Goal: Navigation & Orientation: Find specific page/section

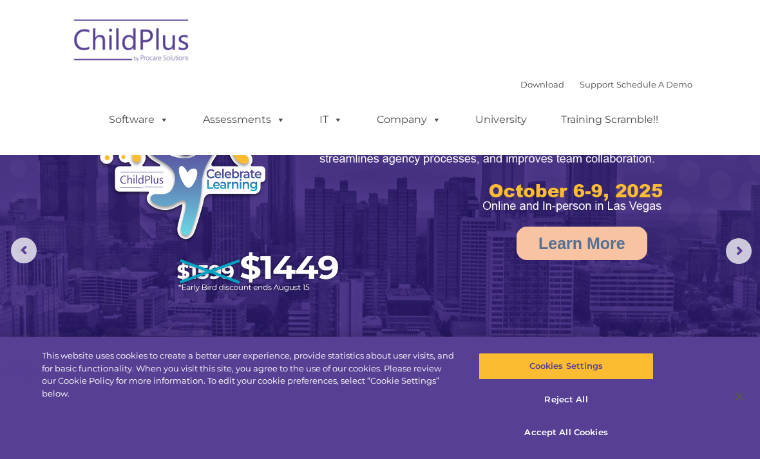
select select "MEDIUM"
click at [425, 130] on link "Company" at bounding box center [409, 120] width 90 height 26
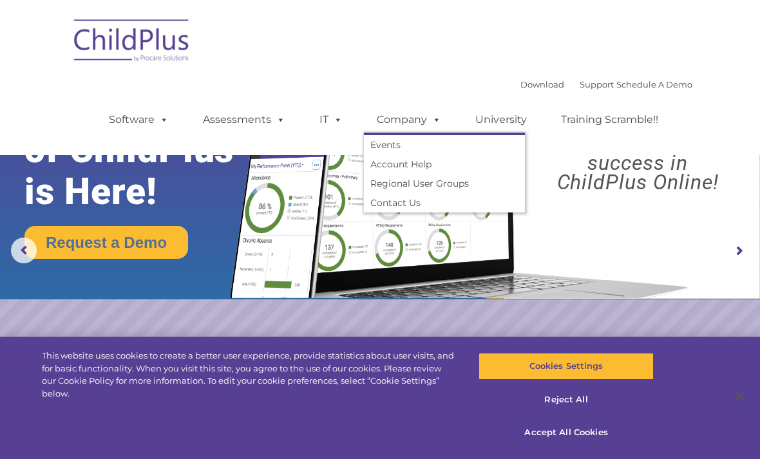
click at [134, 128] on link "Software" at bounding box center [139, 120] width 86 height 26
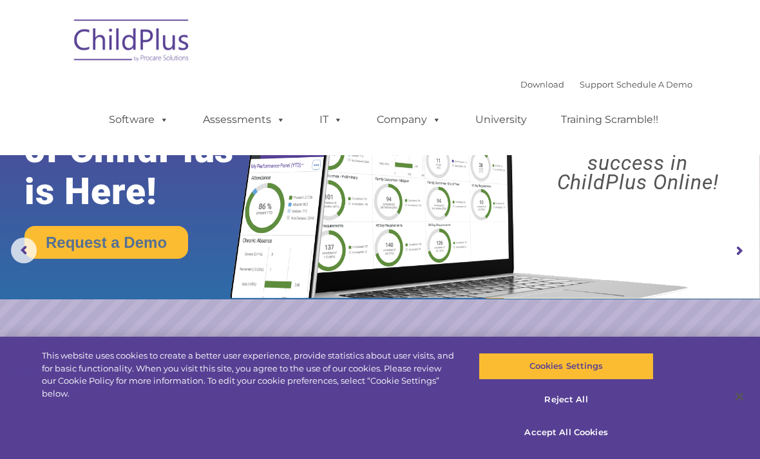
click at [573, 224] on img at bounding box center [456, 169] width 477 height 258
click at [739, 252] on rs-arrow at bounding box center [739, 251] width 26 height 26
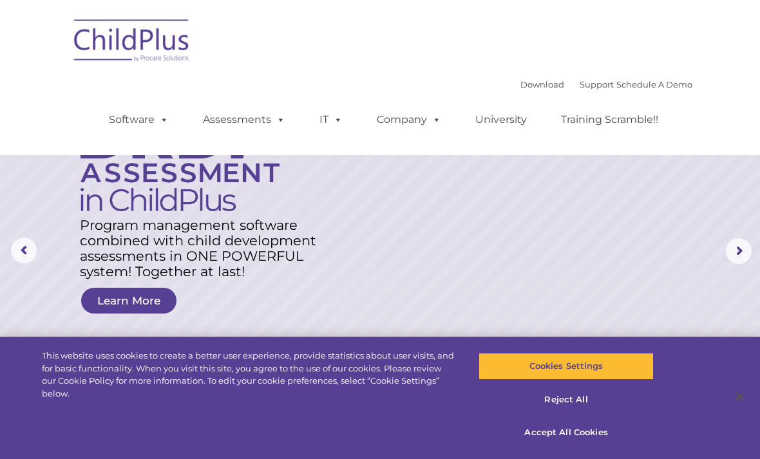
click at [652, 273] on rs-layer at bounding box center [380, 251] width 760 height 503
click at [276, 262] on rs-layer "Program management software combined with child development assessments in ONE …" at bounding box center [202, 249] width 244 height 62
click at [146, 304] on link "Learn More" at bounding box center [128, 301] width 95 height 26
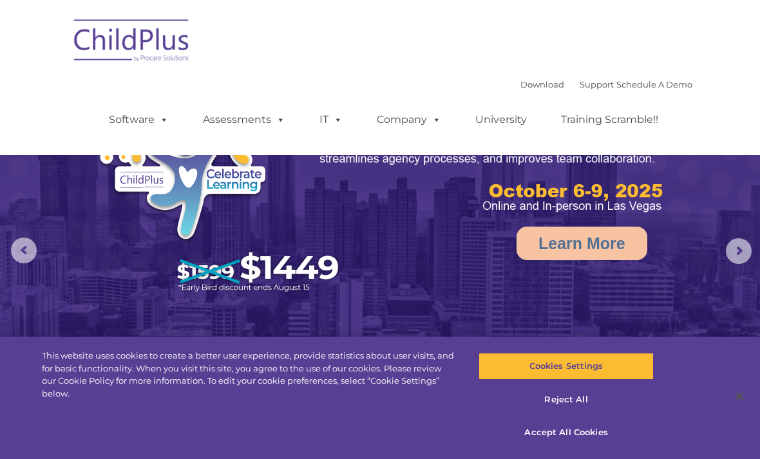
select select "MEDIUM"
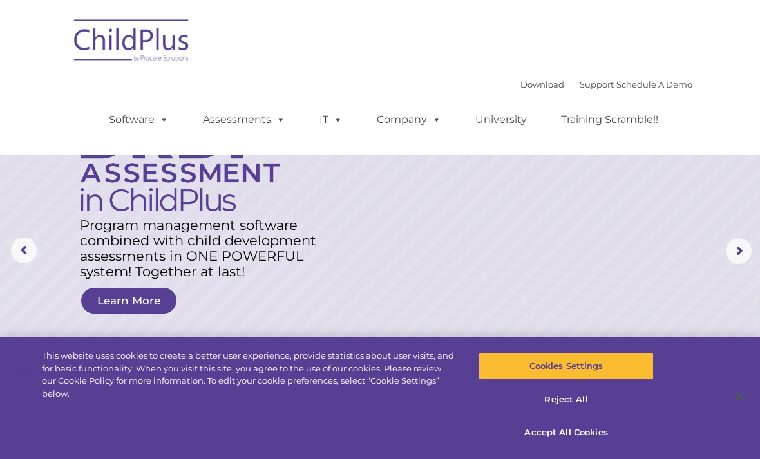
click at [280, 23] on div "Download Support | Schedule A Demo  MENU MENU Software ChildPlus: The original…" at bounding box center [380, 78] width 625 height 136
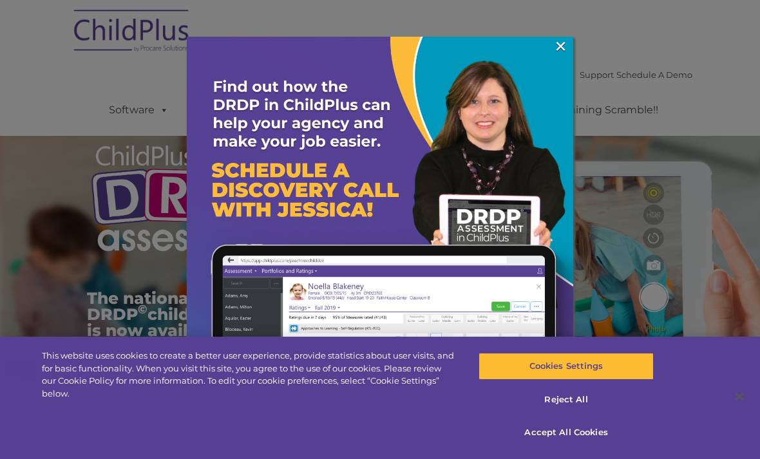
click at [554, 42] on link "×" at bounding box center [561, 46] width 15 height 13
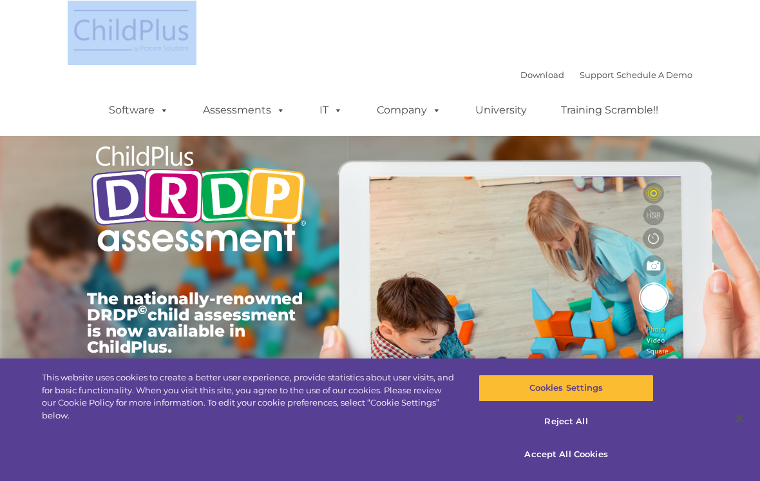
click at [445, 46] on div "Download Support | Schedule A Demo  MENU MENU Software ChildPlus: The original…" at bounding box center [380, 68] width 625 height 136
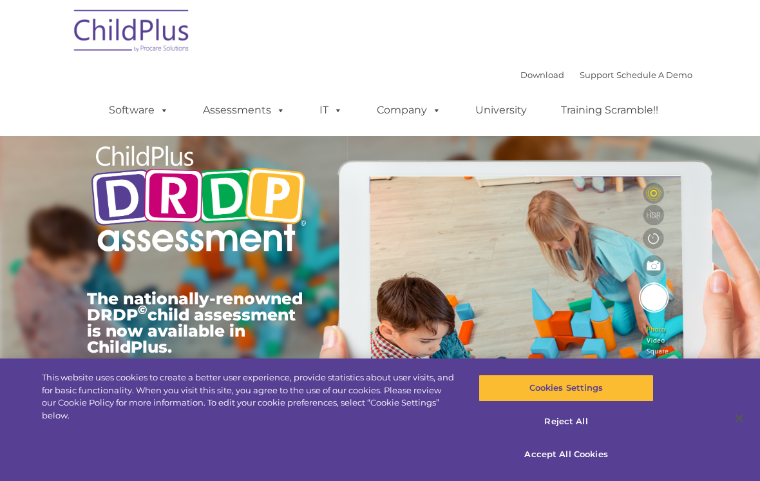
click at [593, 70] on link "Support" at bounding box center [597, 75] width 34 height 10
click at [235, 116] on link "Assessments" at bounding box center [244, 110] width 108 height 26
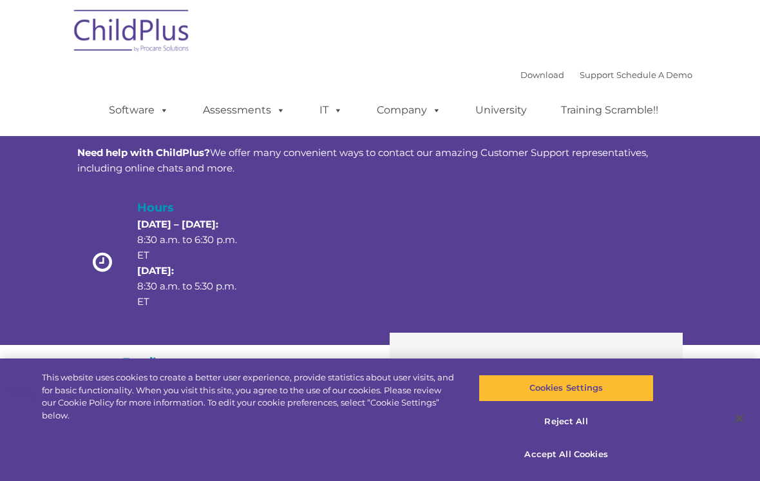
click at [141, 111] on link "Software" at bounding box center [139, 110] width 86 height 26
click at [644, 215] on div "Hours Monday – Thursday: 8:30 a.m. to 6:30 p.m. ET Friday: 8:30 a.m. to 5:30 p.…" at bounding box center [380, 264] width 606 height 133
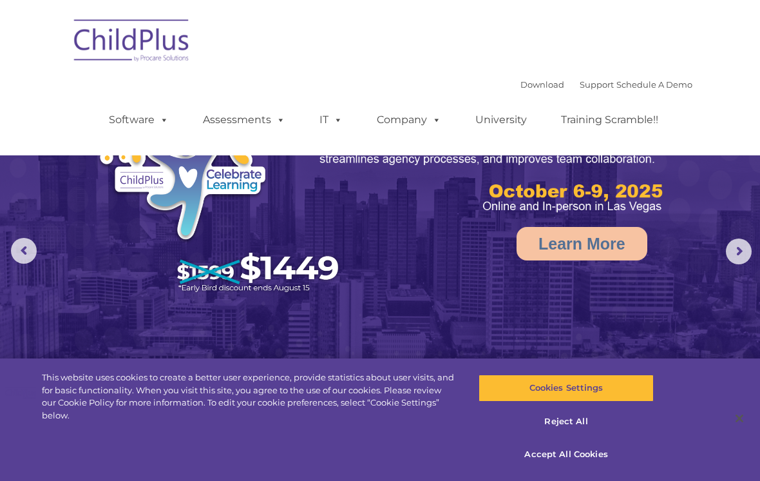
select select "MEDIUM"
click at [722, 252] on img at bounding box center [380, 239] width 760 height 478
click at [731, 250] on rs-arrow at bounding box center [739, 251] width 26 height 26
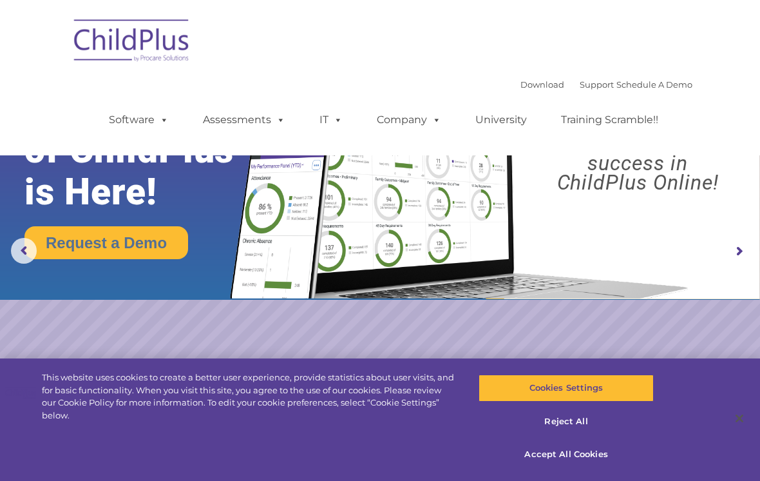
click at [737, 242] on rs-arrow at bounding box center [739, 251] width 26 height 26
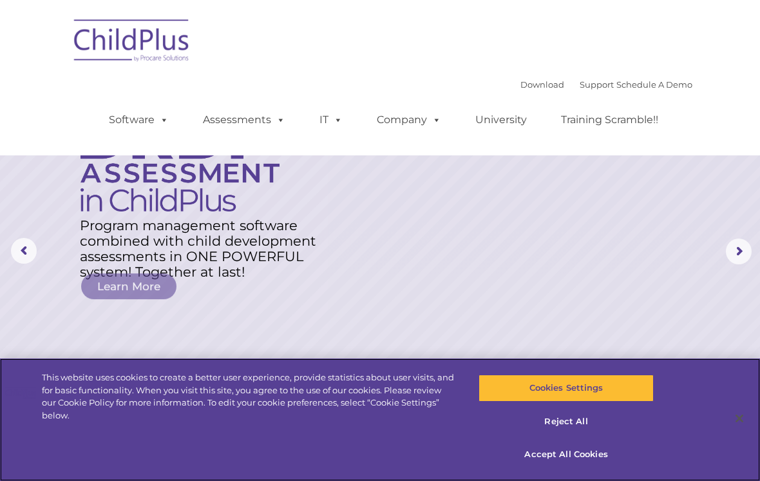
click at [571, 450] on button "Accept All Cookies" at bounding box center [566, 454] width 175 height 27
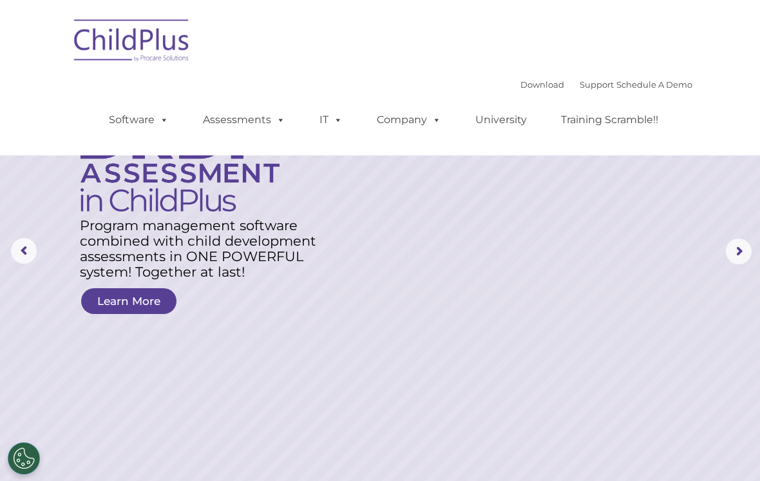
click at [736, 251] on rs-arrow at bounding box center [739, 251] width 26 height 26
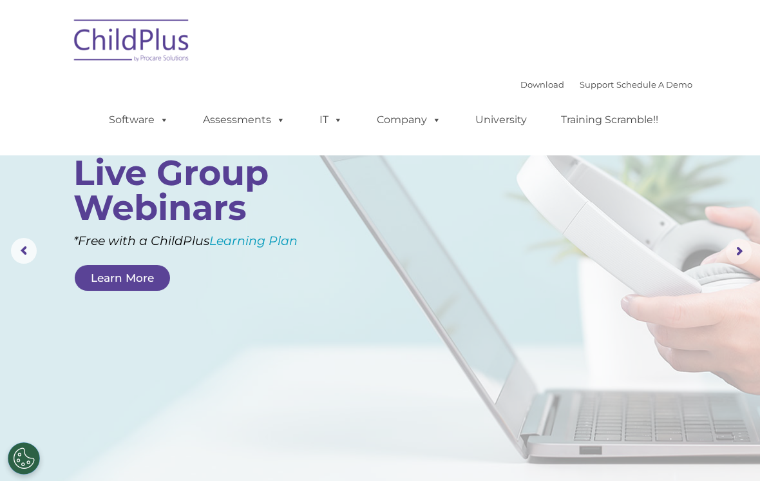
click at [735, 241] on rs-arrow at bounding box center [739, 251] width 26 height 26
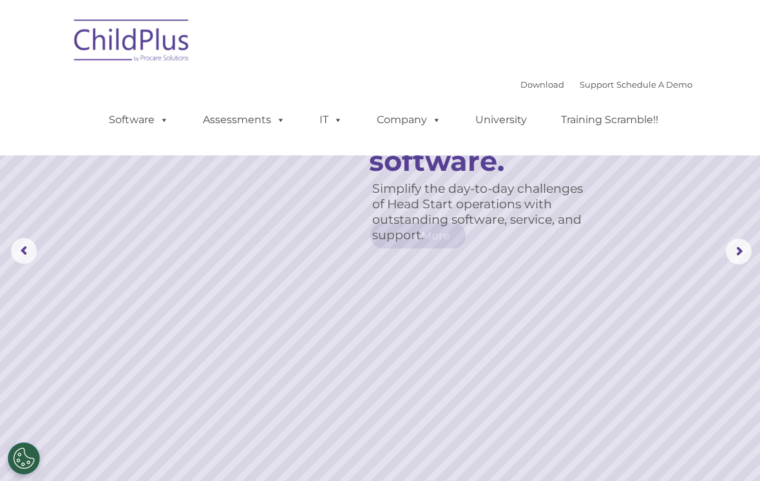
click at [738, 243] on rs-arrow at bounding box center [739, 251] width 26 height 26
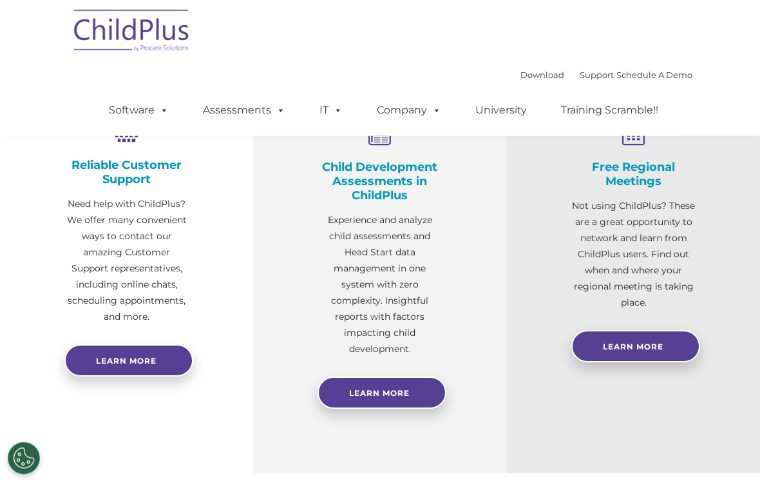
click at [388, 392] on span "Learn More" at bounding box center [379, 394] width 61 height 10
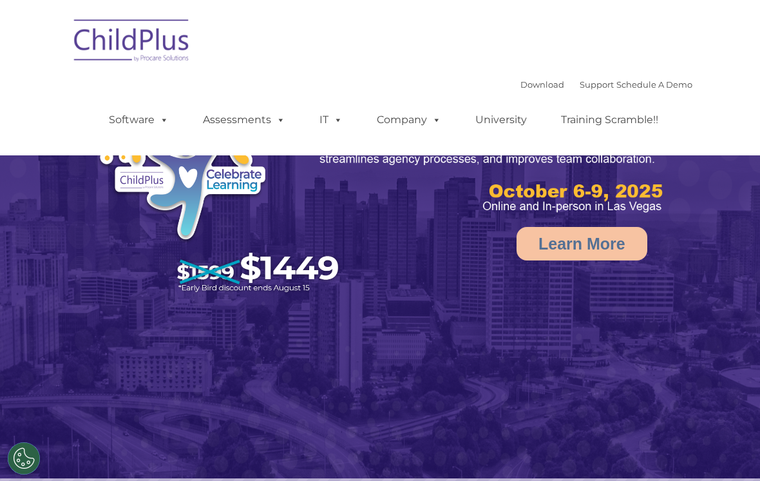
select select "MEDIUM"
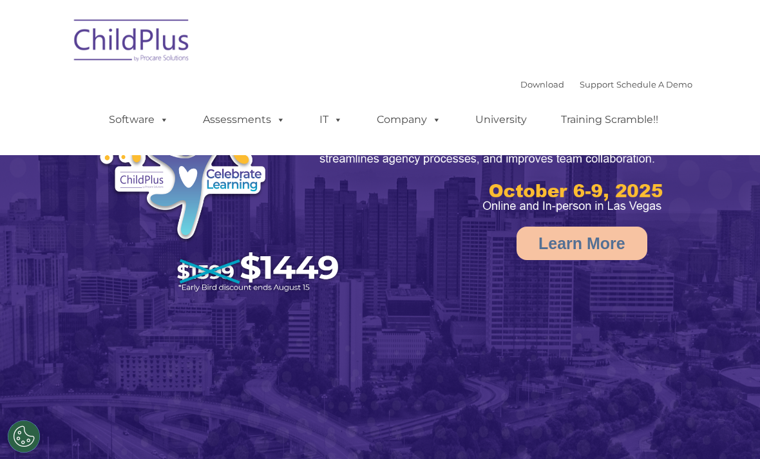
select select "MEDIUM"
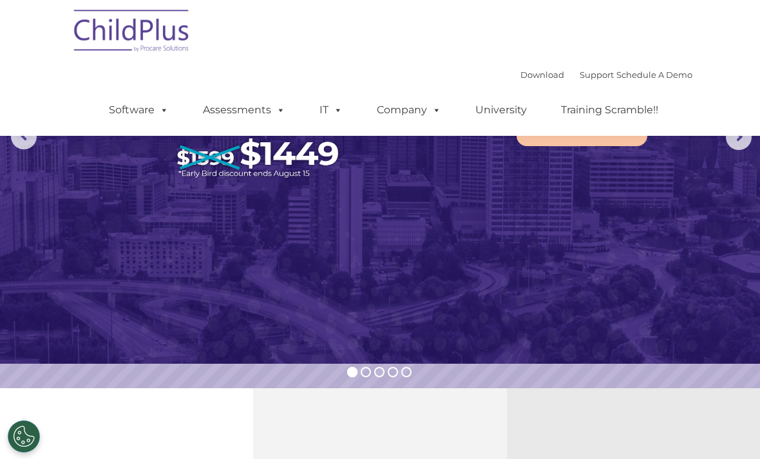
select select "MEDIUM"
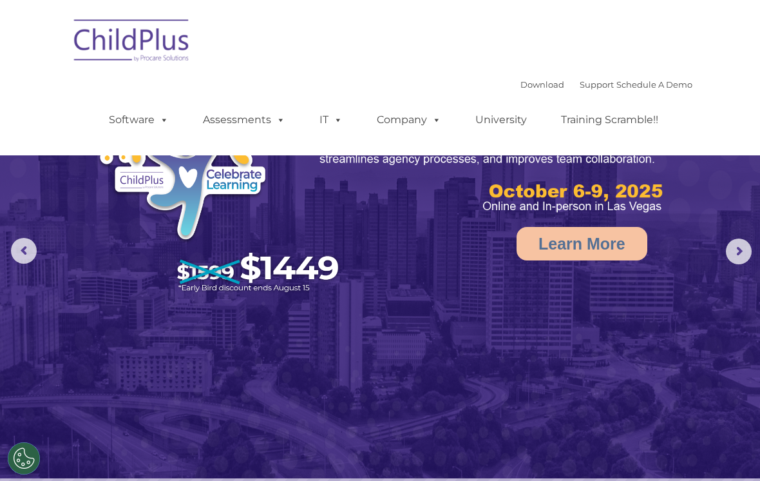
select select "MEDIUM"
click at [93, 48] on img at bounding box center [132, 42] width 129 height 64
select select "MEDIUM"
click at [521, 87] on link "Download" at bounding box center [543, 84] width 44 height 10
click at [117, 128] on link "Software" at bounding box center [139, 120] width 86 height 26
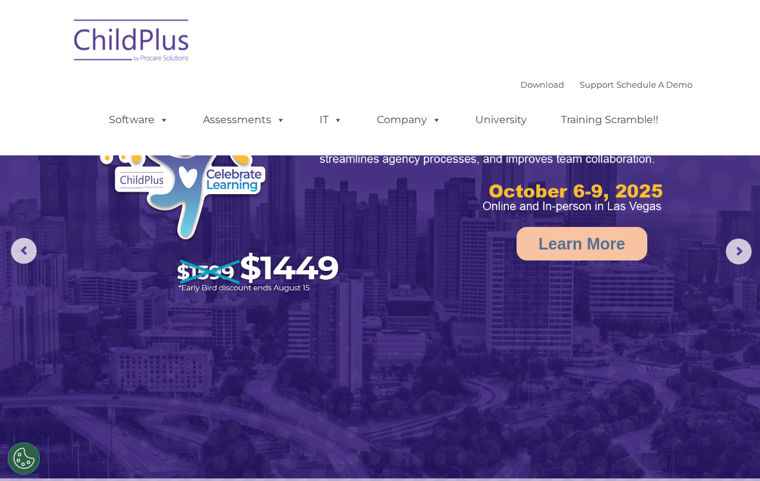
click at [227, 90] on div "Download Support | Schedule A Demo  MENU MENU Software ChildPlus: The original…" at bounding box center [388, 110] width 610 height 71
click at [580, 81] on link "Support" at bounding box center [597, 84] width 34 height 10
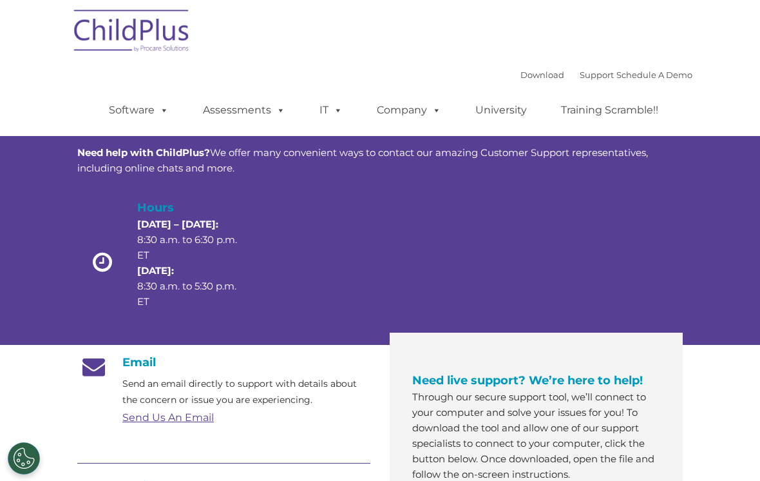
click at [644, 88] on ul "Software ChildPlus: The original and most widely-used Head Start data managemen…" at bounding box center [388, 110] width 610 height 52
click at [588, 111] on link "Training Scramble!!" at bounding box center [609, 110] width 123 height 26
click at [404, 110] on link "Company" at bounding box center [409, 110] width 90 height 26
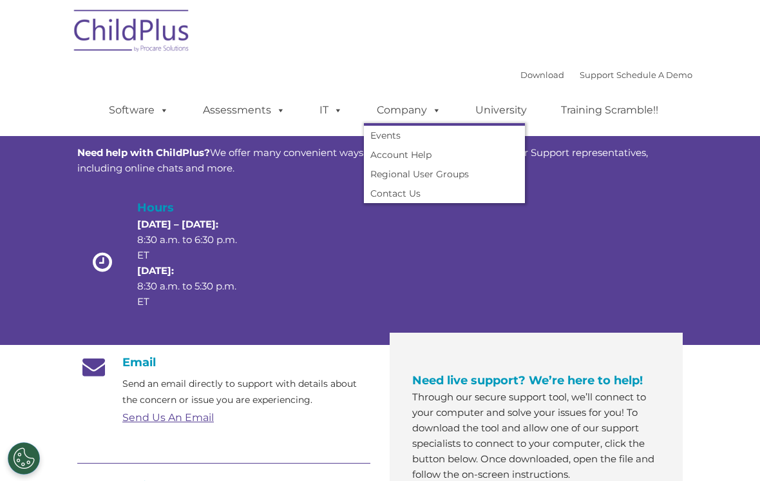
click at [322, 105] on link "IT" at bounding box center [331, 110] width 49 height 26
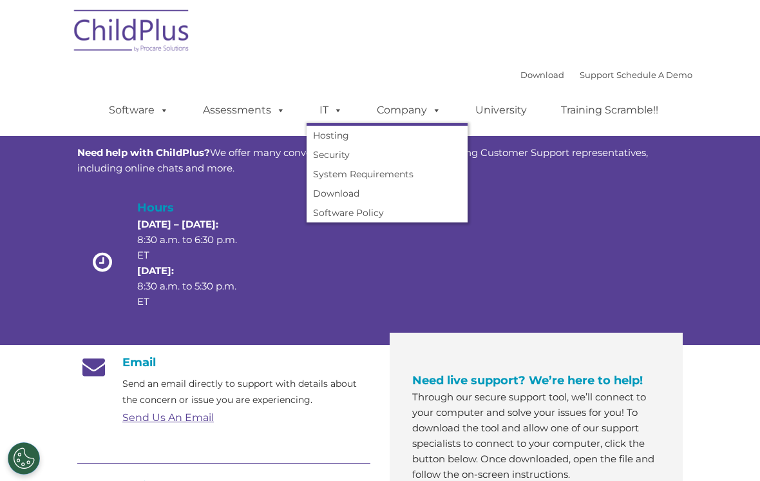
click at [231, 58] on div "Download Support | Schedule A Demo  MENU MENU Software ChildPlus: The original…" at bounding box center [380, 68] width 625 height 136
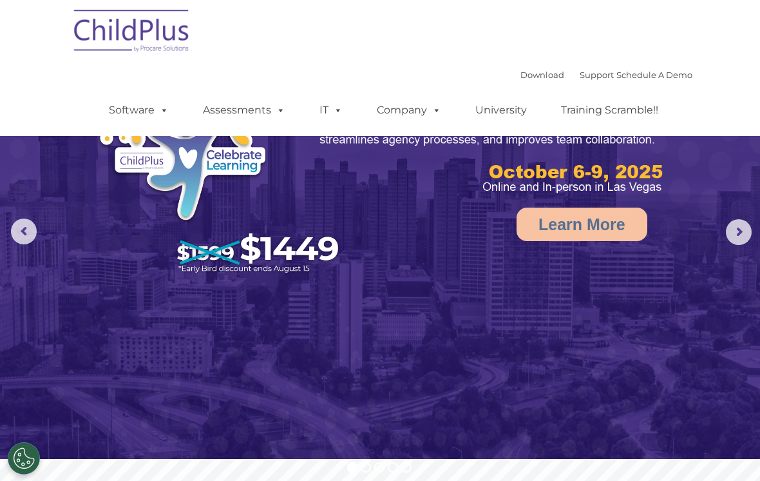
click at [521, 78] on link "Download" at bounding box center [543, 75] width 44 height 10
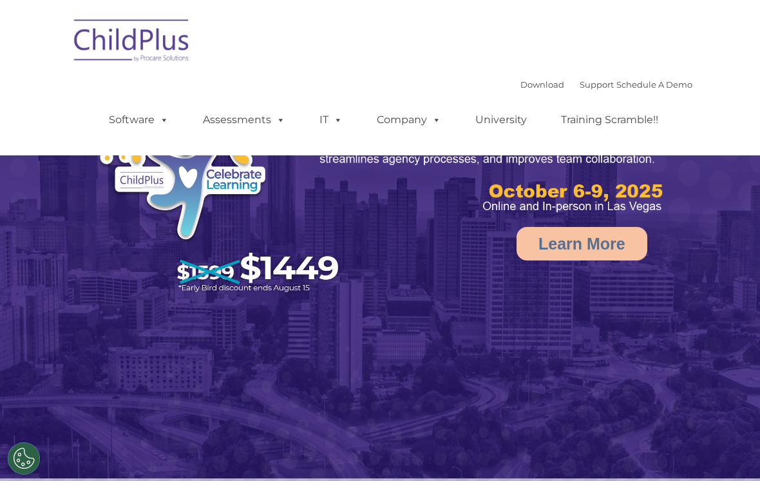
select select "MEDIUM"
click at [737, 249] on rs-arrow at bounding box center [739, 251] width 26 height 26
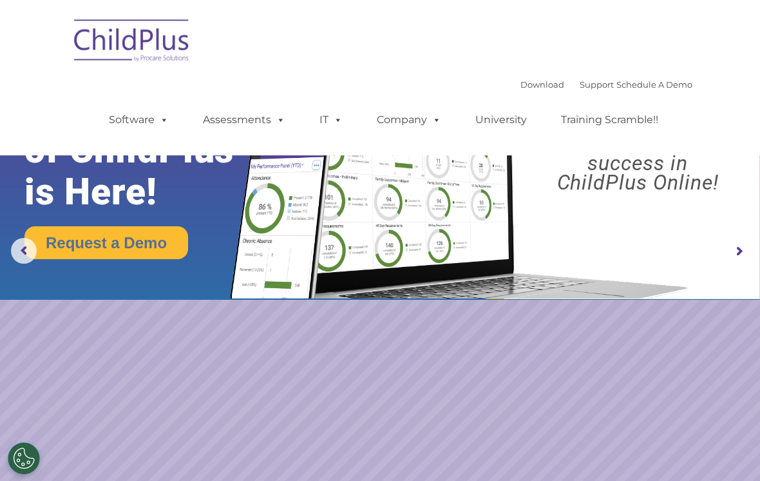
click at [738, 251] on rs-arrow at bounding box center [739, 251] width 26 height 26
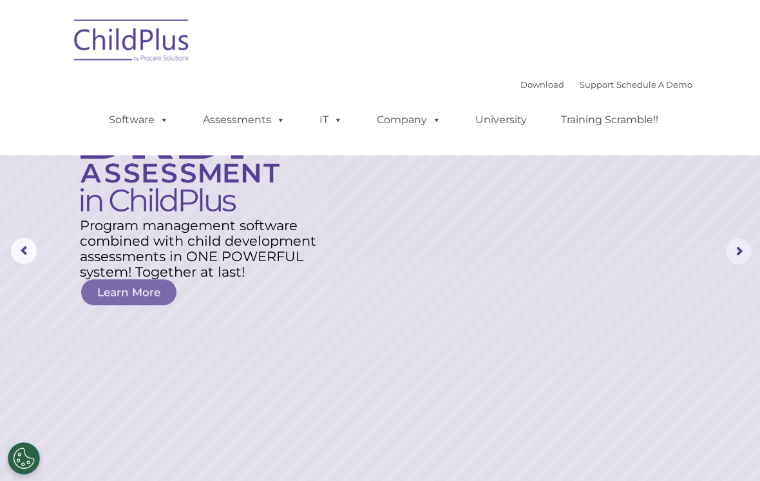
click at [739, 255] on rs-arrow at bounding box center [739, 251] width 26 height 26
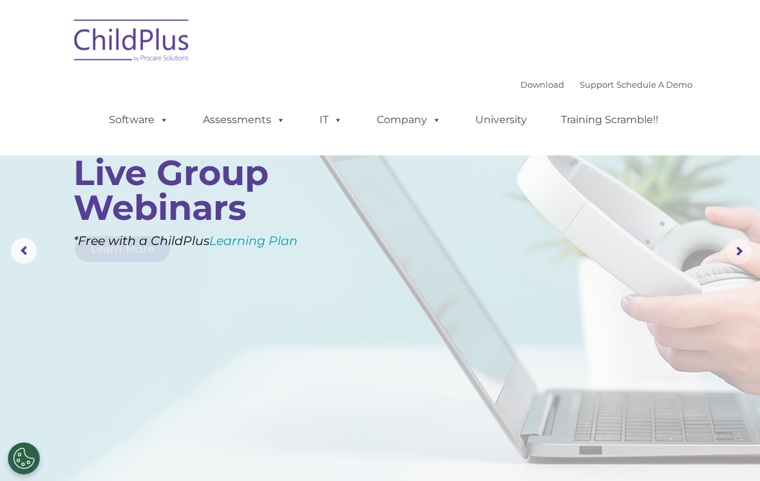
click at [740, 255] on rs-arrow at bounding box center [739, 251] width 26 height 26
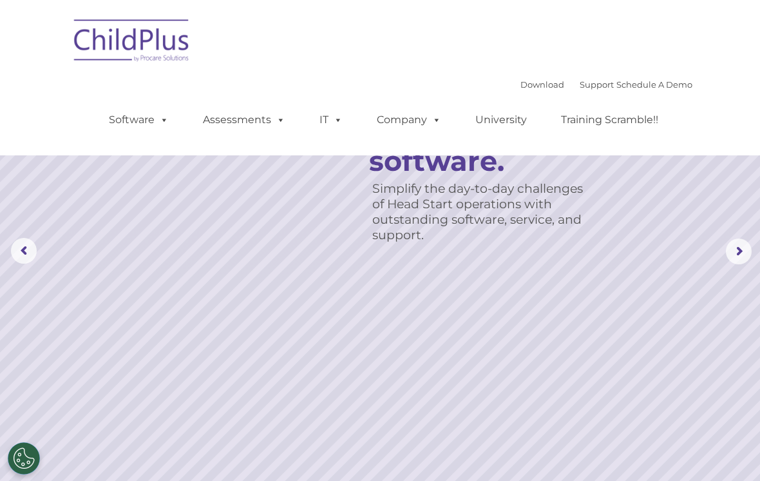
click at [735, 249] on rs-arrow at bounding box center [739, 251] width 26 height 26
click at [737, 253] on rs-arrow at bounding box center [739, 251] width 26 height 26
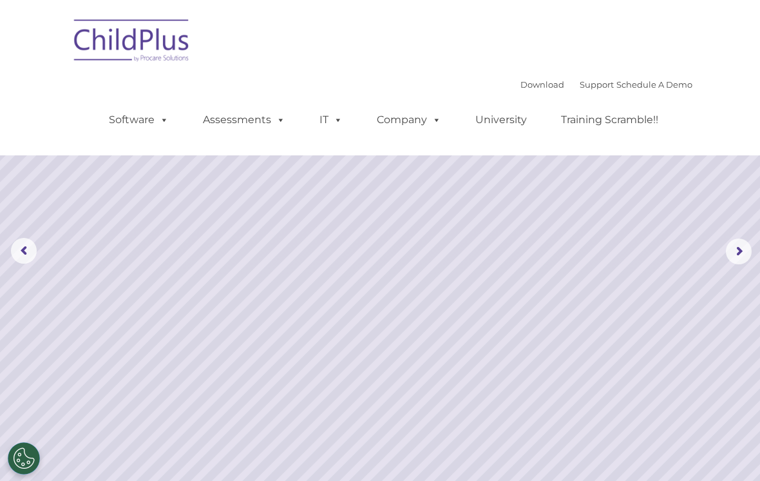
click at [744, 256] on rs-arrow at bounding box center [739, 251] width 26 height 26
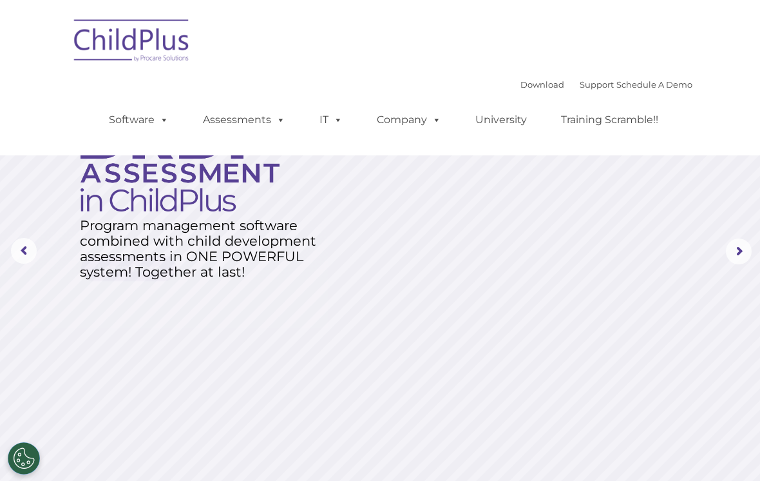
click at [744, 251] on rs-arrow at bounding box center [739, 251] width 26 height 26
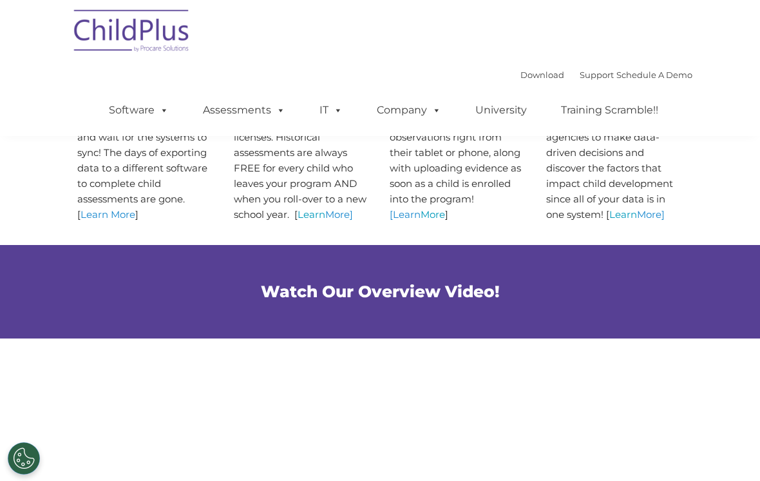
scroll to position [483, 0]
